Goal: Task Accomplishment & Management: Manage account settings

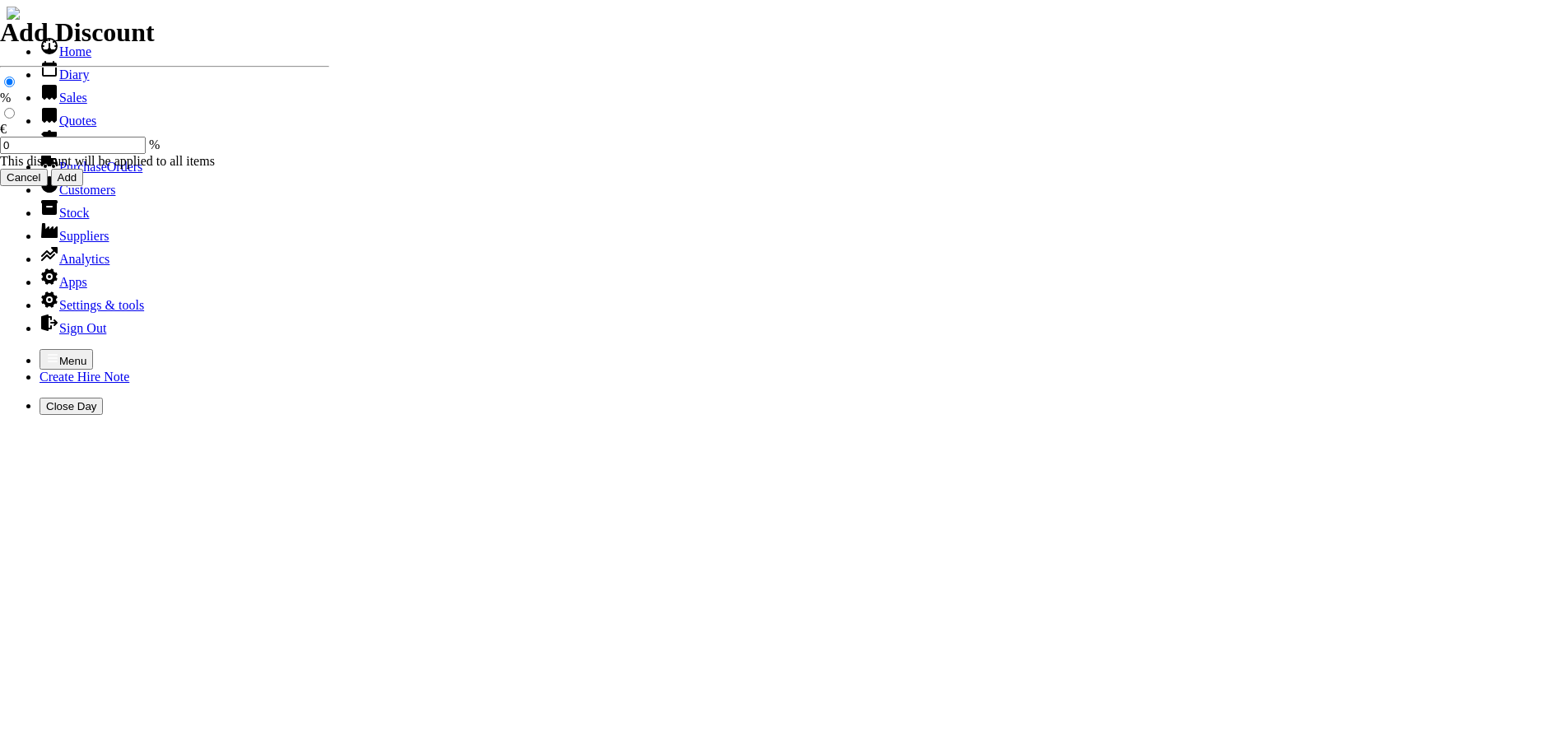
select select "HO"
click at [46, 352] on icon "button" at bounding box center [53, 358] width 13 height 13
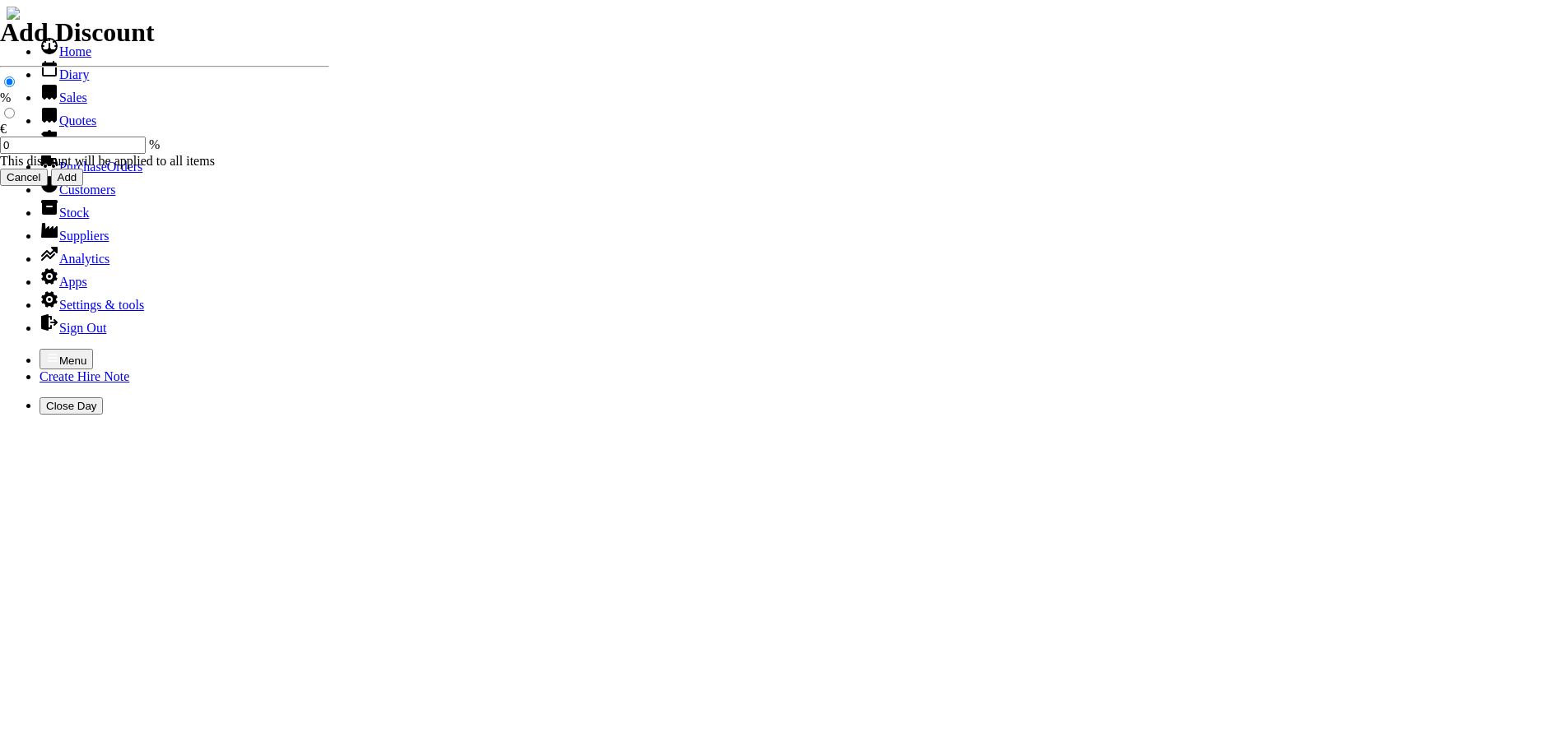
click at [56, 105] on link "Sales" at bounding box center [63, 97] width 47 height 14
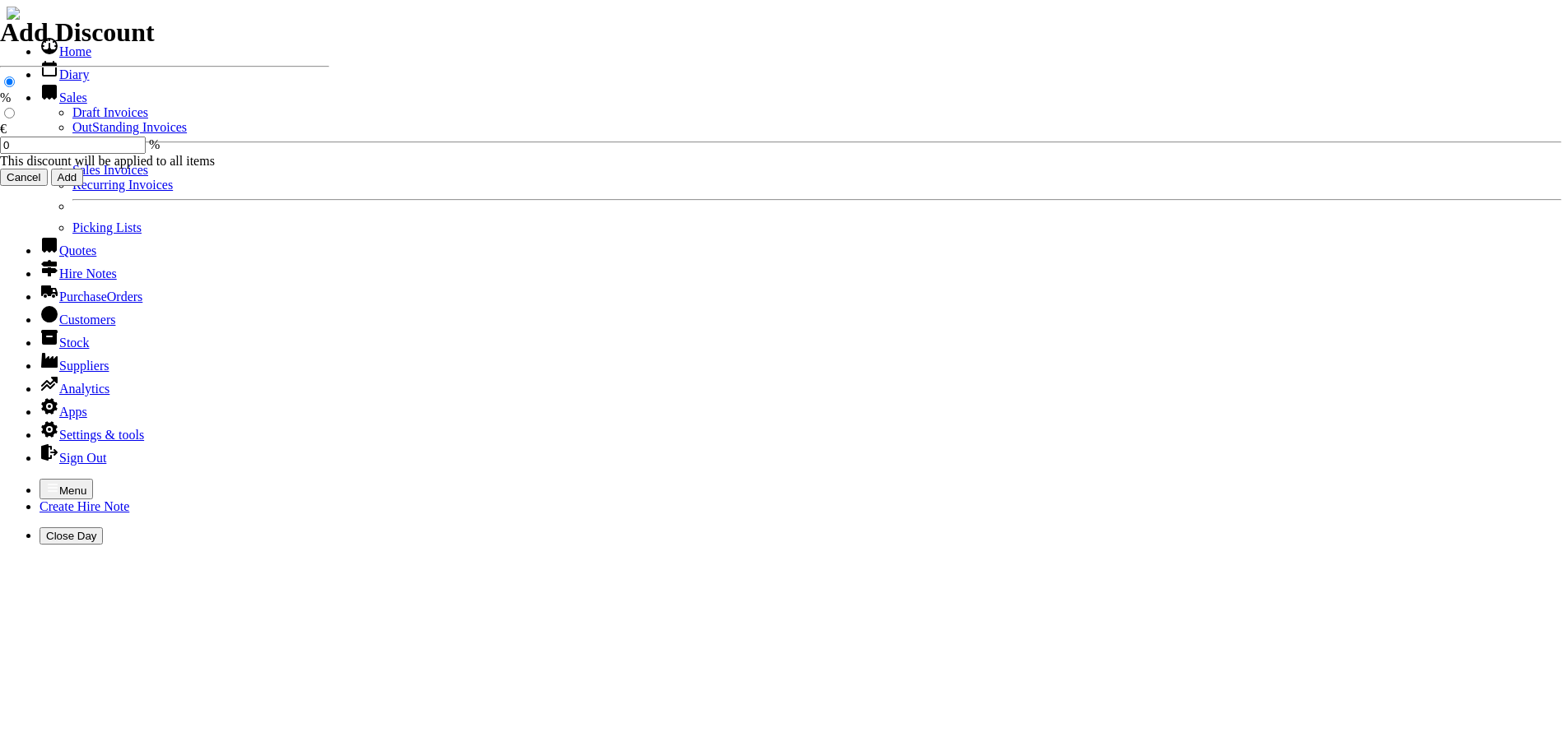
click at [72, 135] on link "OutStanding Invoices" at bounding box center [129, 126] width 114 height 14
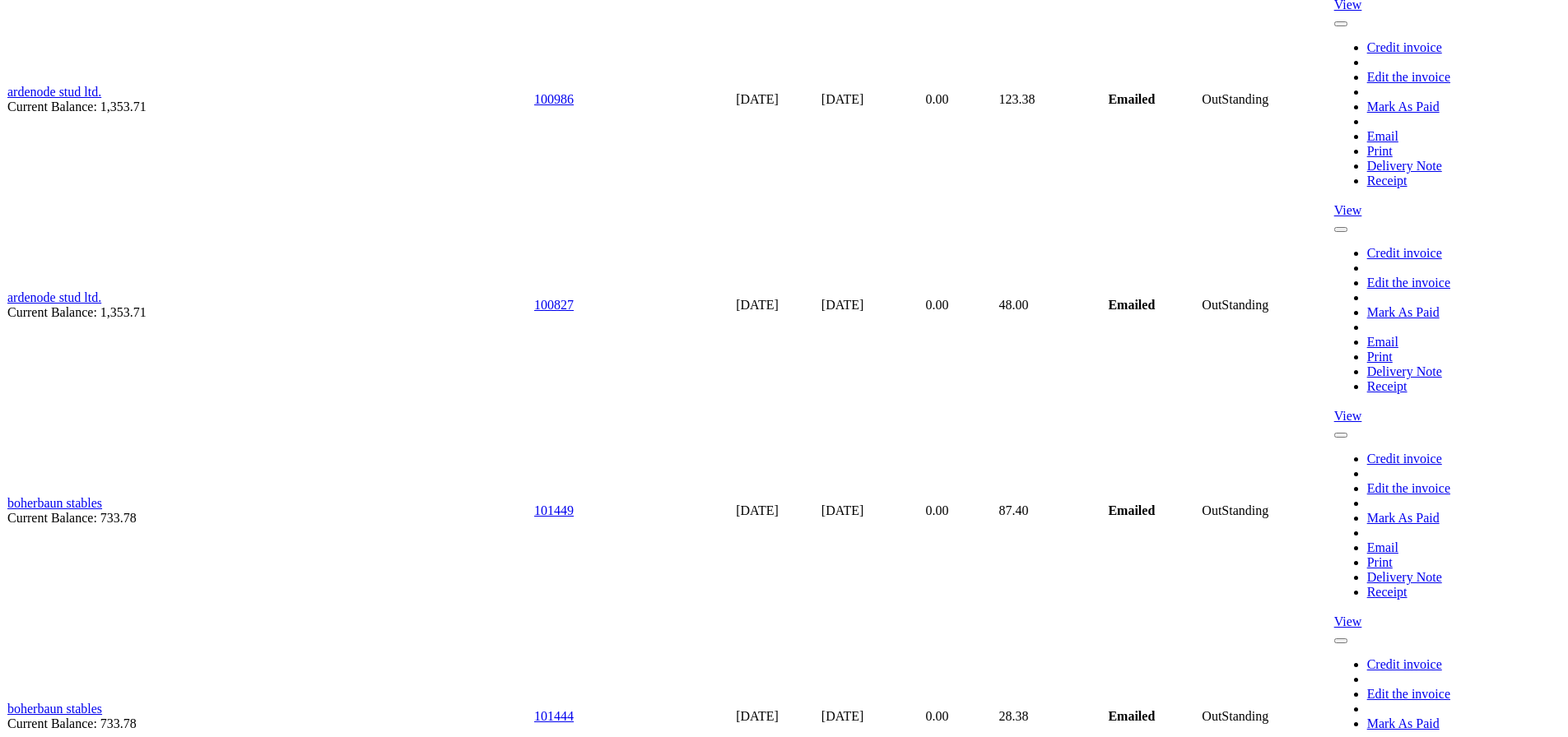
scroll to position [4609, 0]
